Goal: Ask a question: Seek information or help from site administrators or community

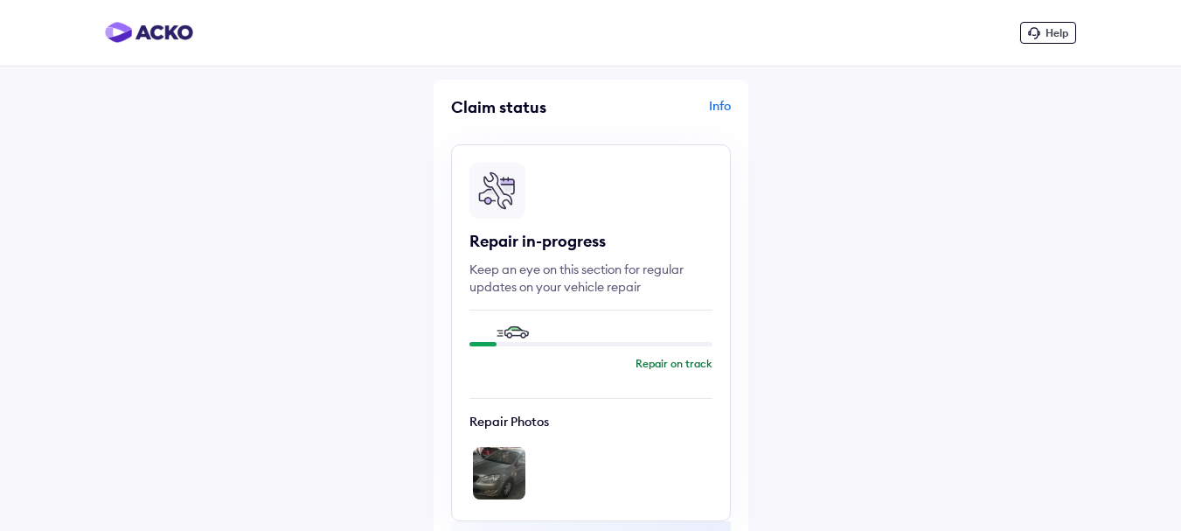
click at [1047, 36] on span "Help" at bounding box center [1057, 32] width 23 height 13
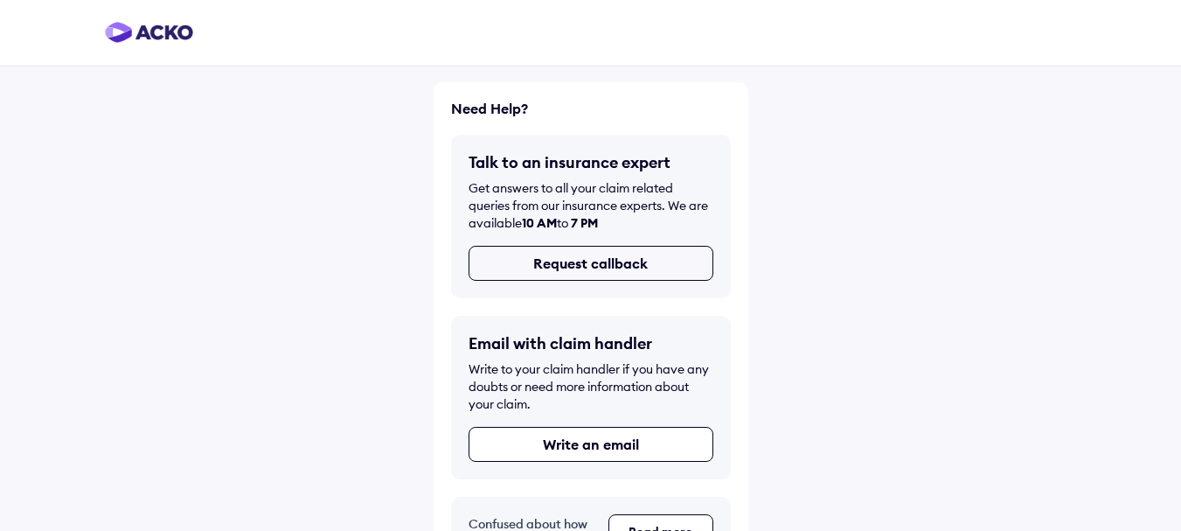
click at [617, 266] on button "Request callback" at bounding box center [591, 263] width 245 height 35
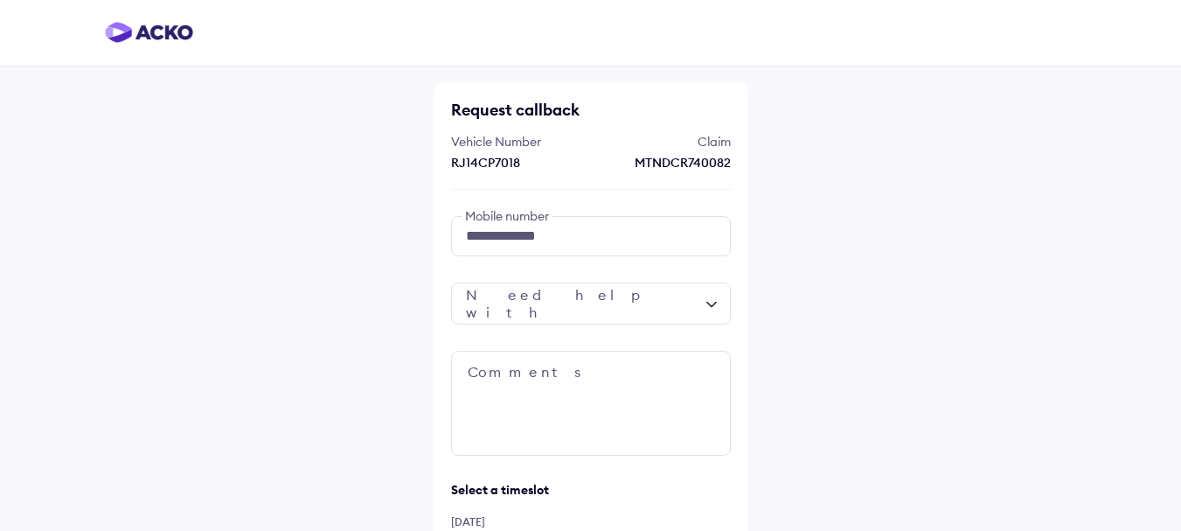
click at [699, 308] on div at bounding box center [591, 303] width 280 height 42
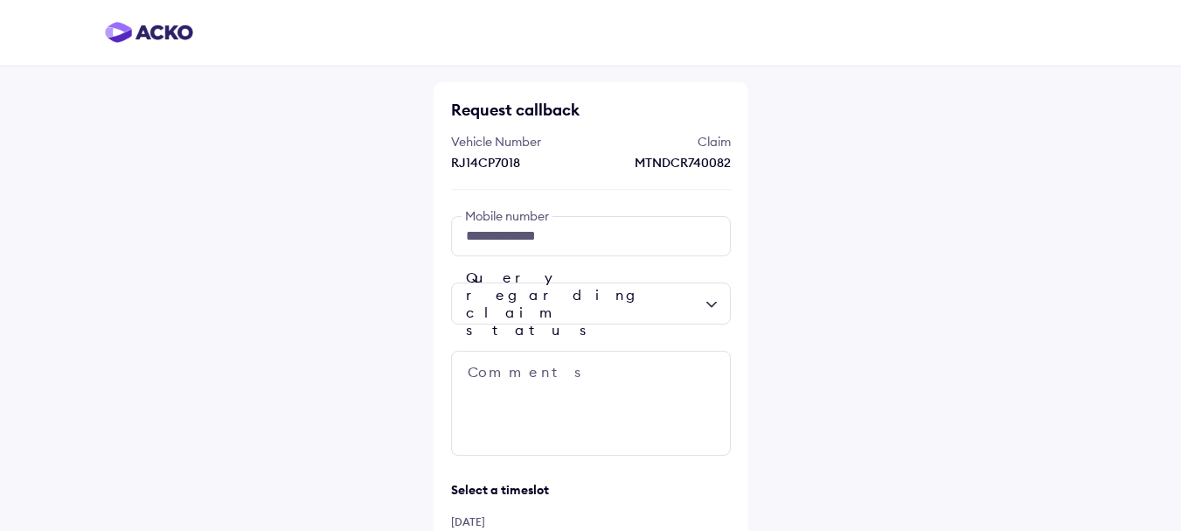
click at [720, 297] on div "Query regarding claim status" at bounding box center [591, 303] width 280 height 42
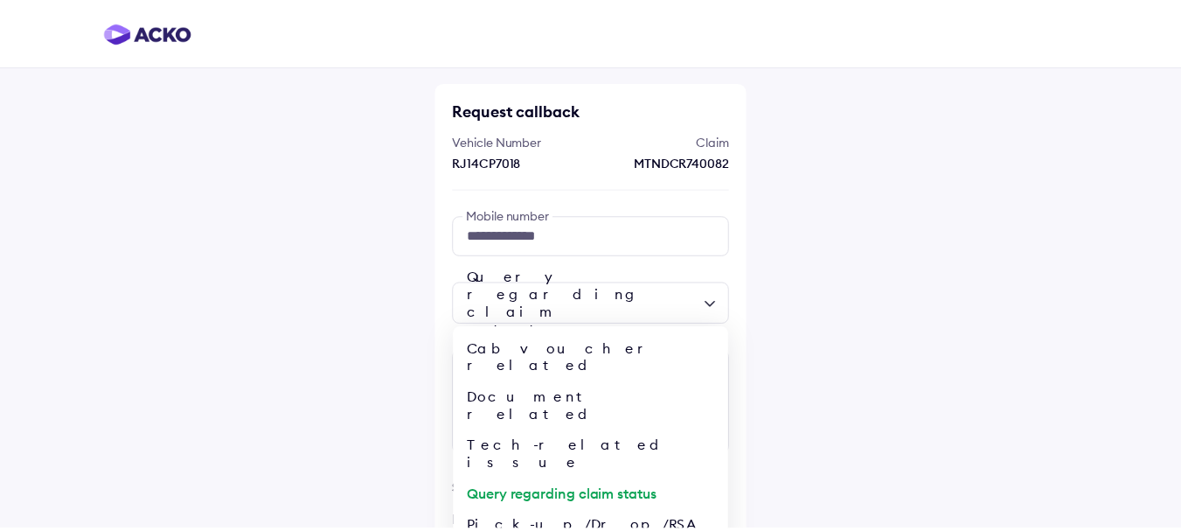
scroll to position [68, 0]
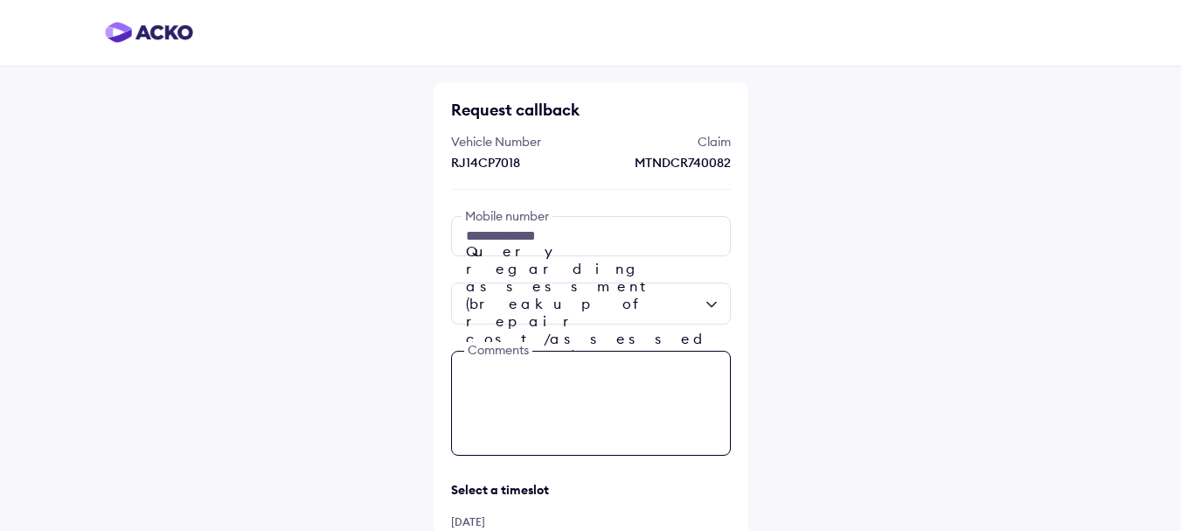
click at [523, 381] on textarea at bounding box center [591, 403] width 280 height 105
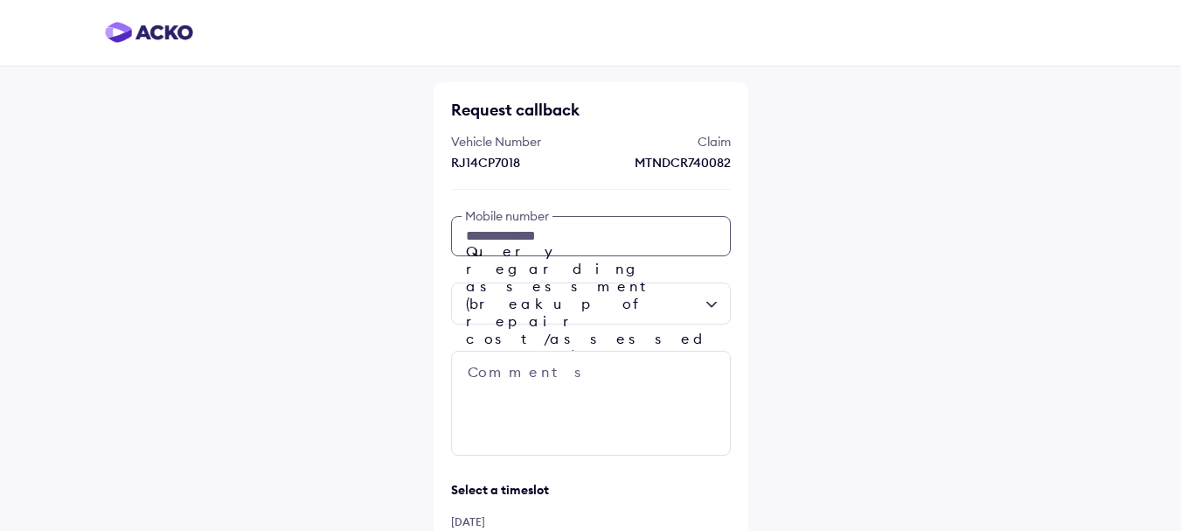
drag, startPoint x: 567, startPoint y: 233, endPoint x: 400, endPoint y: 247, distance: 166.6
click at [400, 247] on div "**********" at bounding box center [590, 382] width 1181 height 765
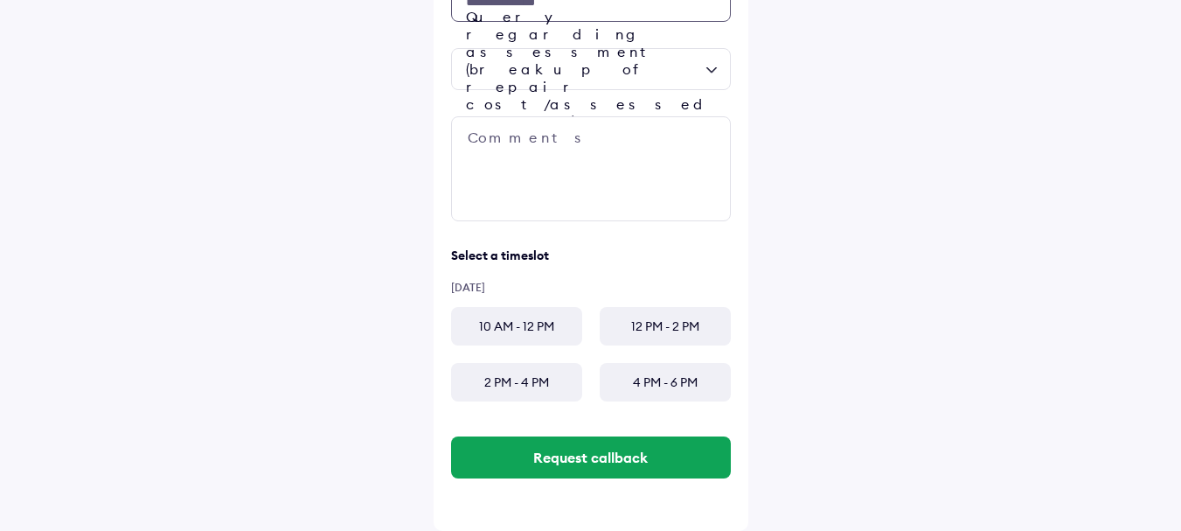
type input "**********"
click at [491, 325] on div "10 AM - 12 PM" at bounding box center [516, 326] width 131 height 38
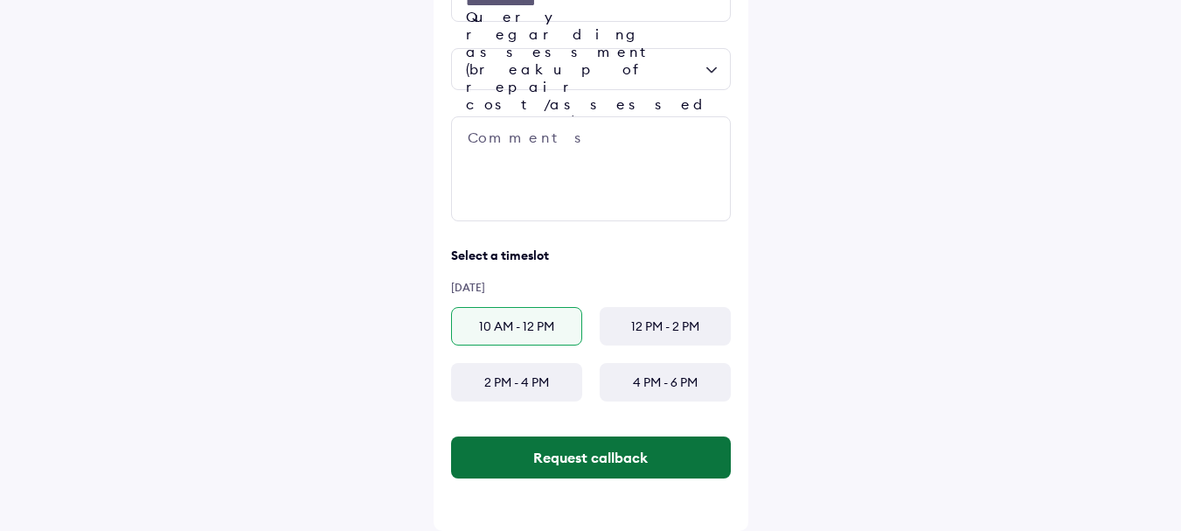
click at [625, 452] on button "Request callback" at bounding box center [591, 457] width 280 height 42
